Goal: Transaction & Acquisition: Purchase product/service

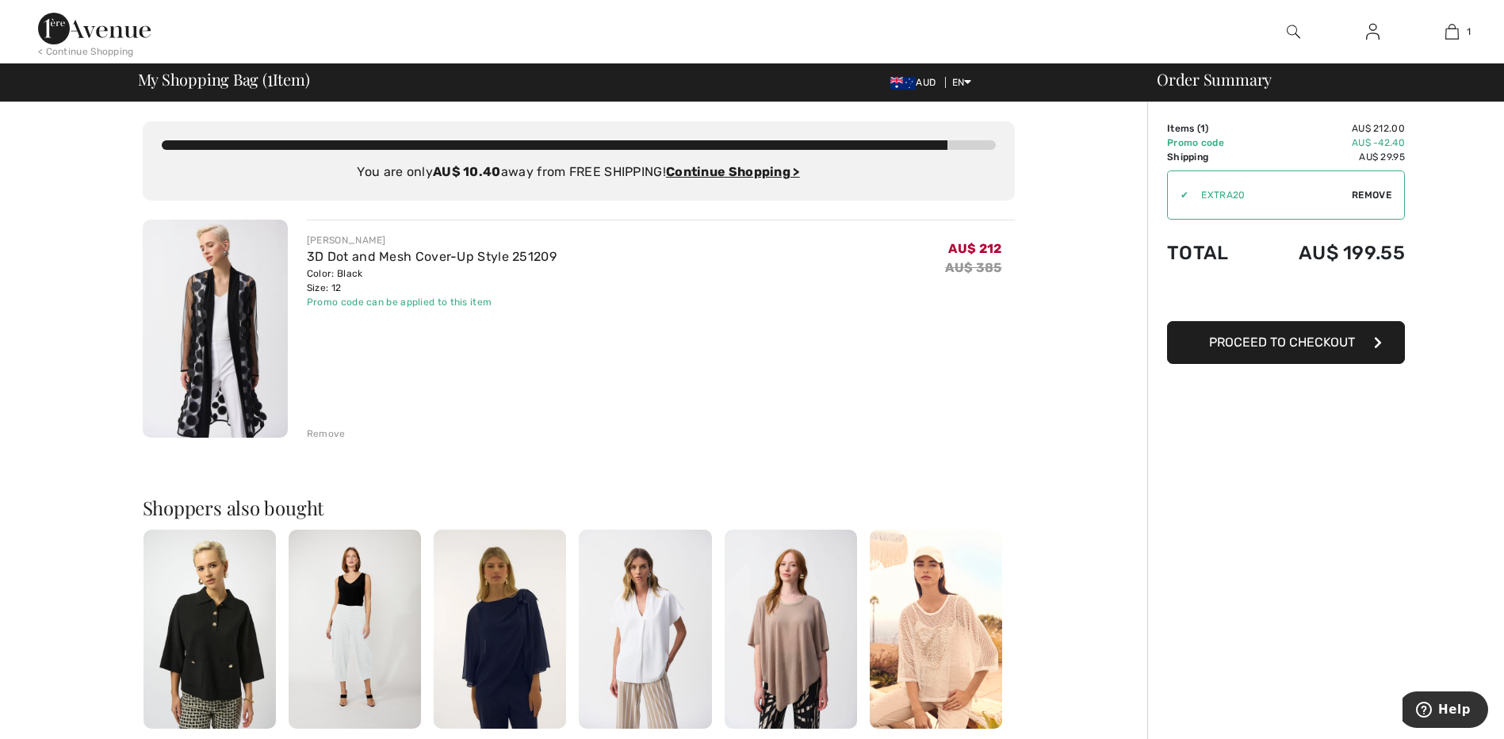
click at [1369, 194] on span "Remove" at bounding box center [1372, 195] width 40 height 14
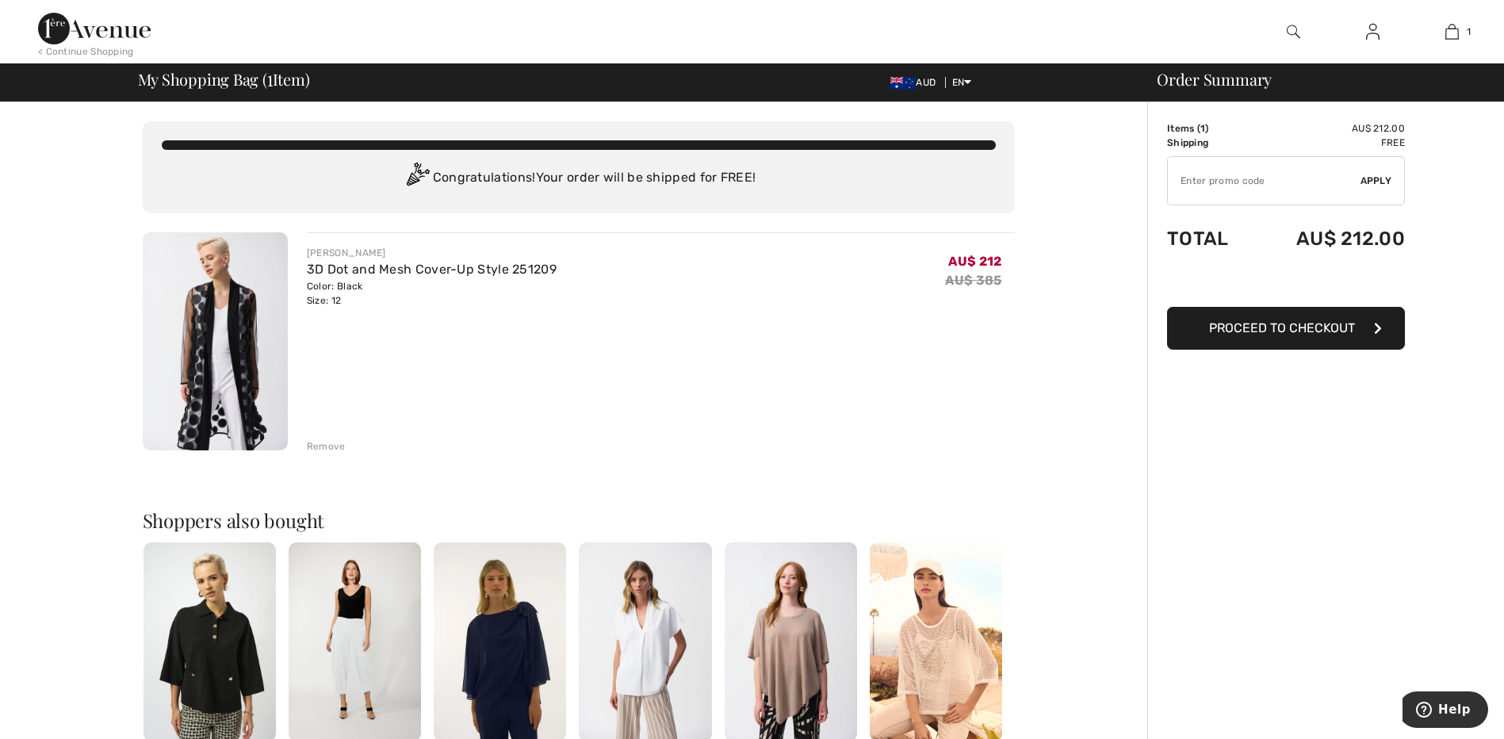
click at [322, 446] on div "Remove" at bounding box center [326, 446] width 39 height 14
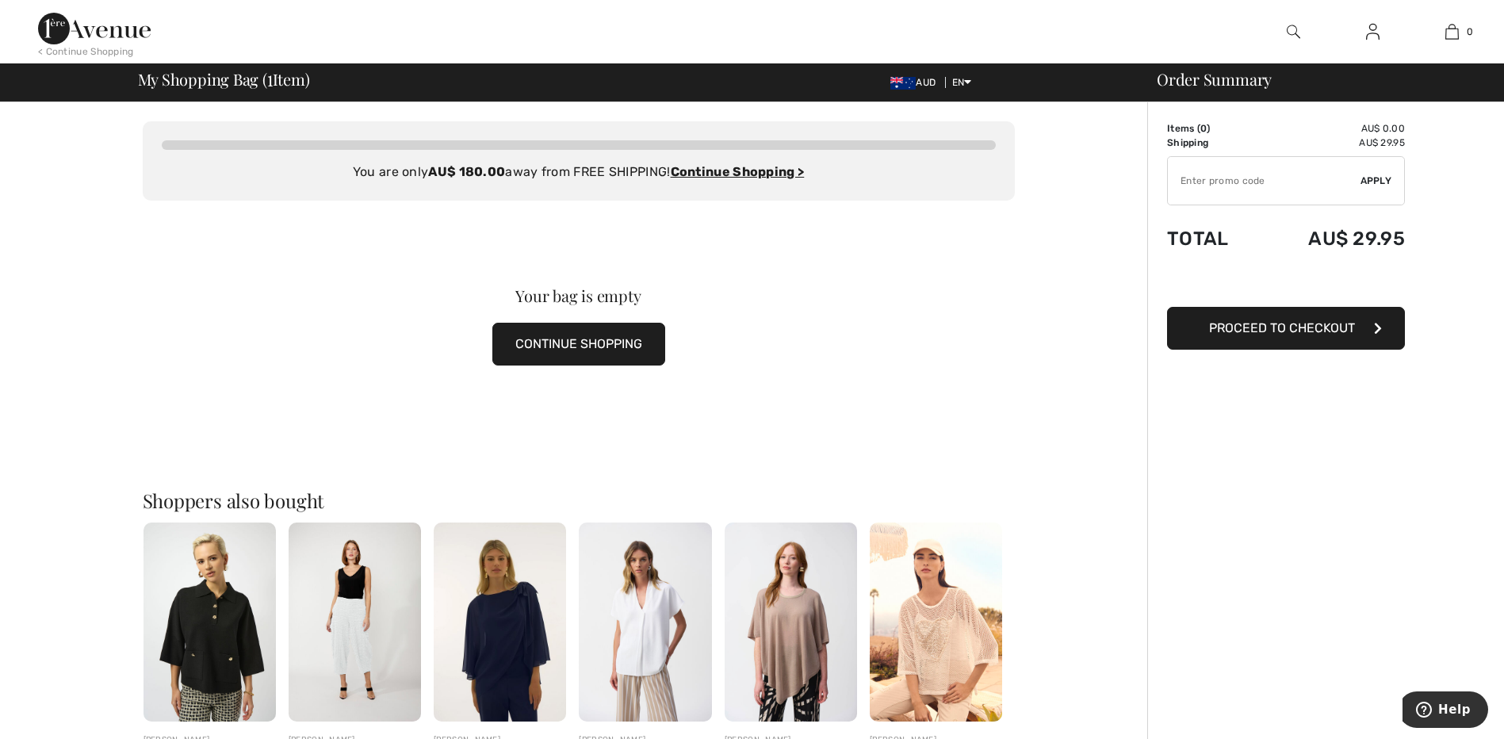
click at [105, 25] on img at bounding box center [94, 29] width 113 height 32
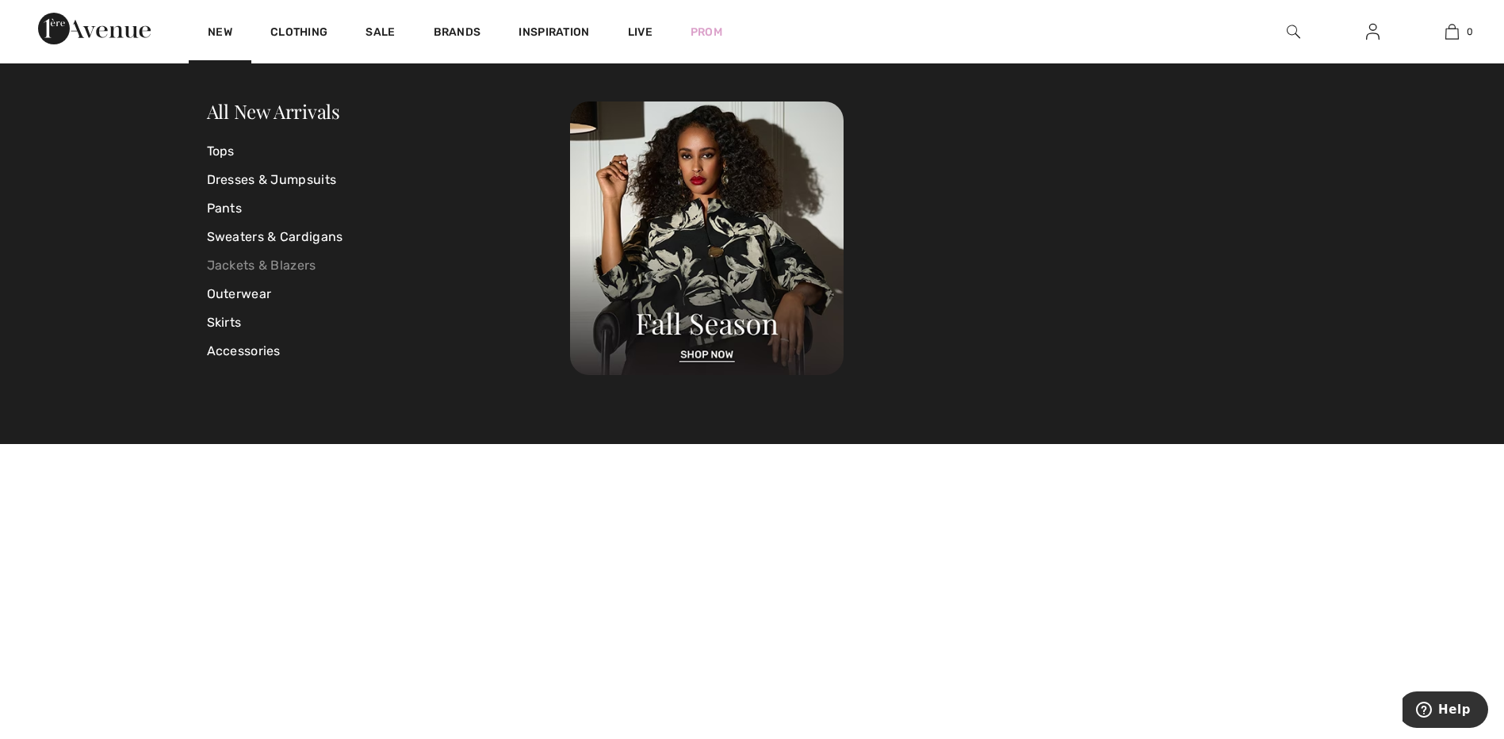
click at [232, 264] on link "Jackets & Blazers" at bounding box center [389, 265] width 364 height 29
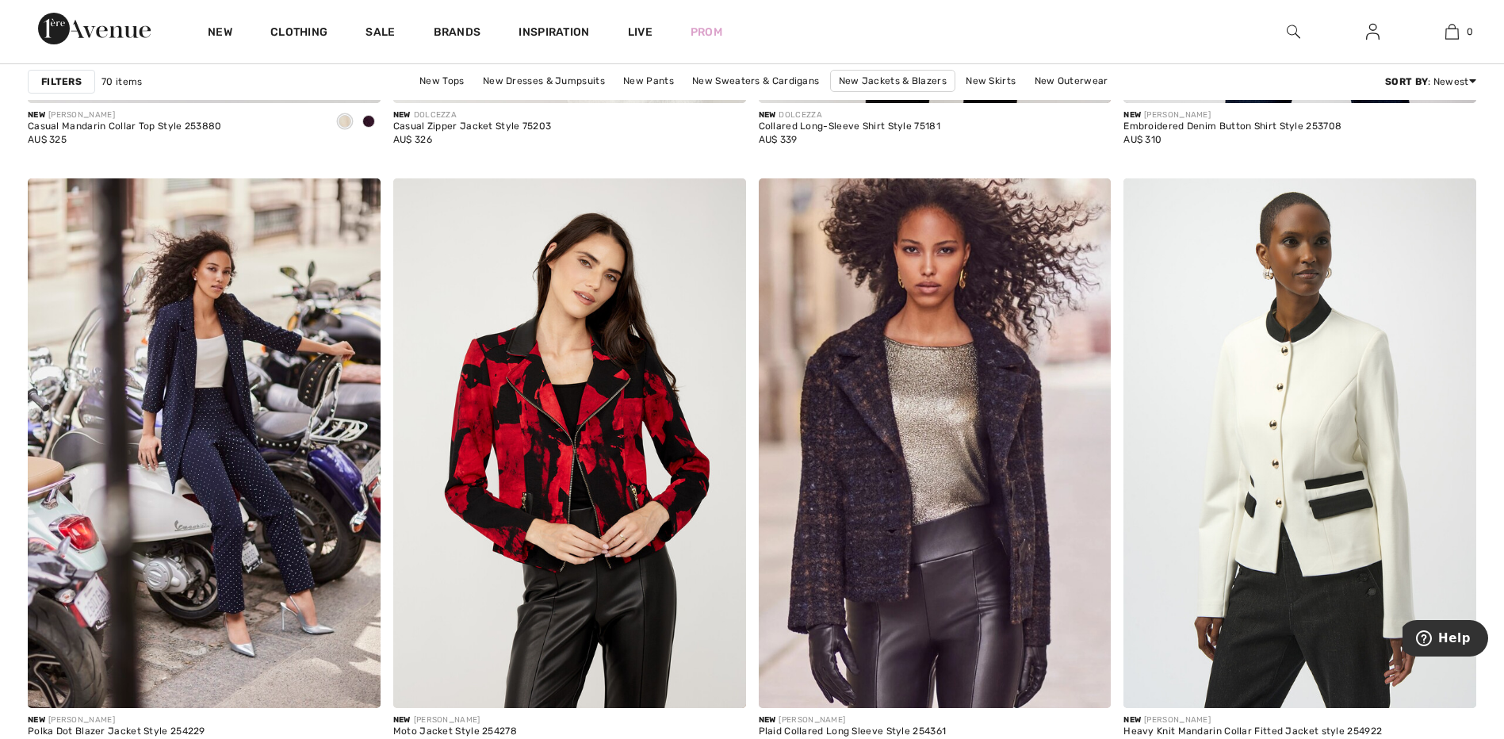
scroll to position [1971, 0]
